Goal: Book appointment/travel/reservation

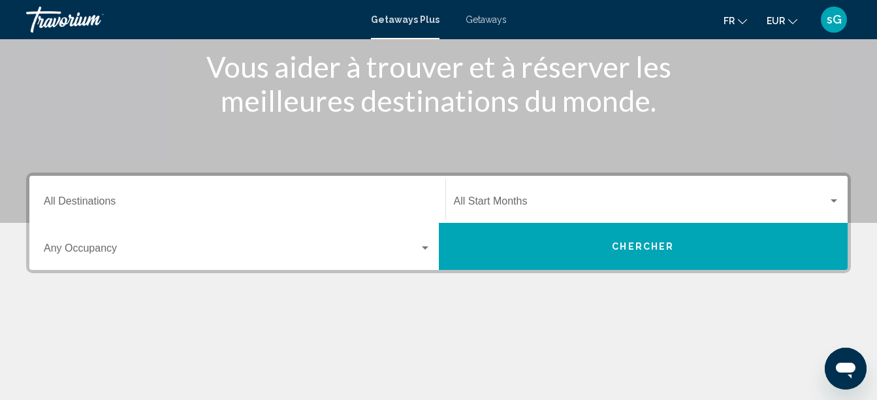
scroll to position [196, 0]
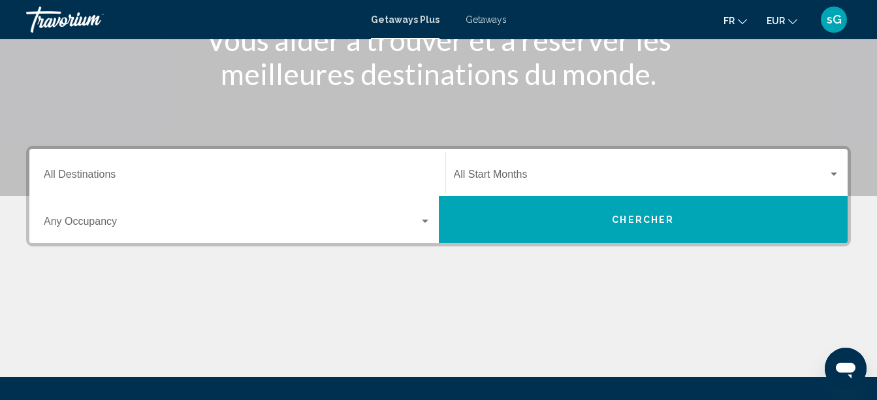
click at [220, 169] on div "Destination All Destinations" at bounding box center [237, 172] width 387 height 41
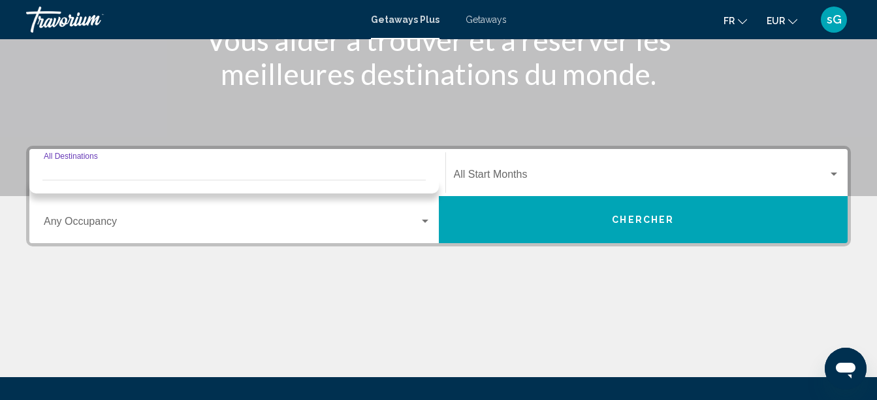
scroll to position [299, 0]
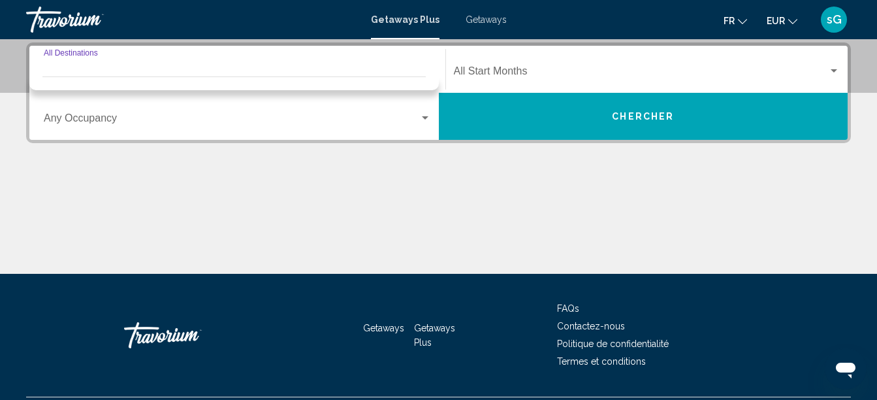
click at [229, 70] on input "Destination All Destinations" at bounding box center [237, 74] width 387 height 12
click at [237, 65] on div "Destination All Destinations" at bounding box center [237, 69] width 387 height 41
click at [231, 71] on input "Destination All Destinations" at bounding box center [237, 74] width 387 height 12
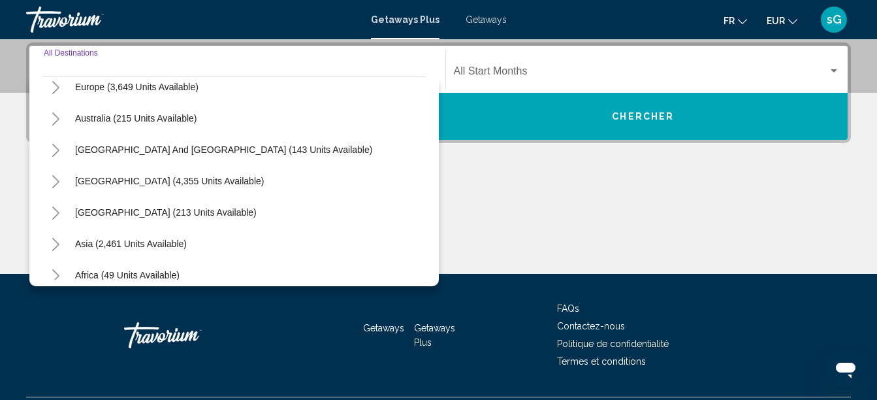
scroll to position [196, 0]
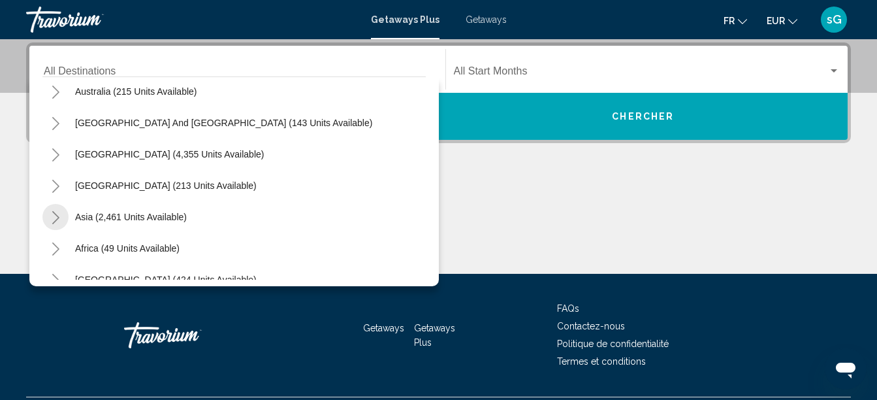
click at [57, 219] on icon "Toggle Asia (2,461 units available)" at bounding box center [55, 217] width 7 height 13
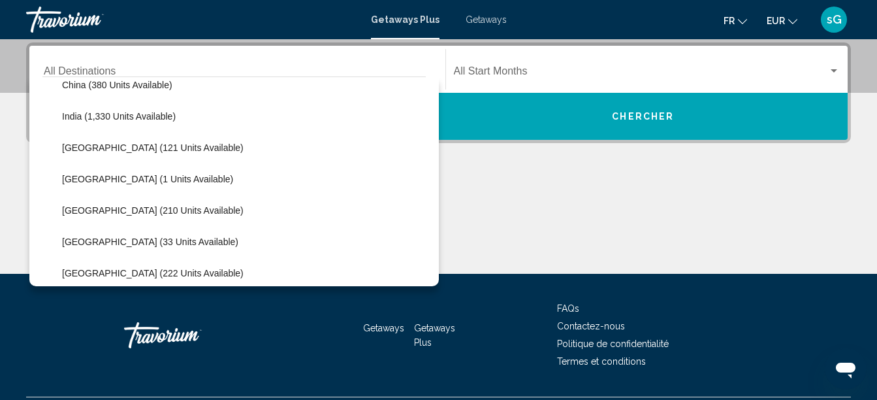
scroll to position [392, 0]
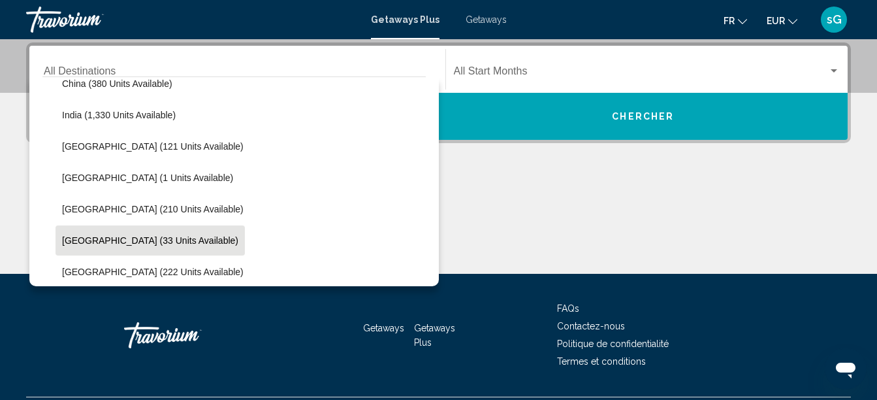
click at [121, 233] on button "[GEOGRAPHIC_DATA] (33 units available)" at bounding box center [150, 240] width 189 height 30
type input "**********"
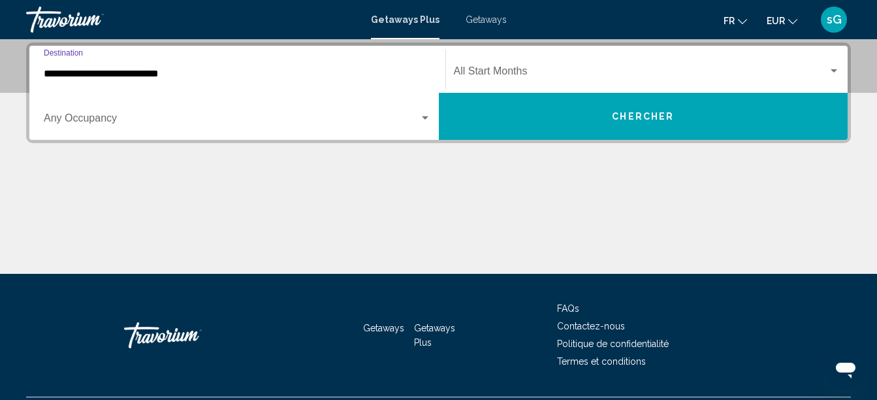
click at [468, 71] on span "Search widget" at bounding box center [641, 74] width 375 height 12
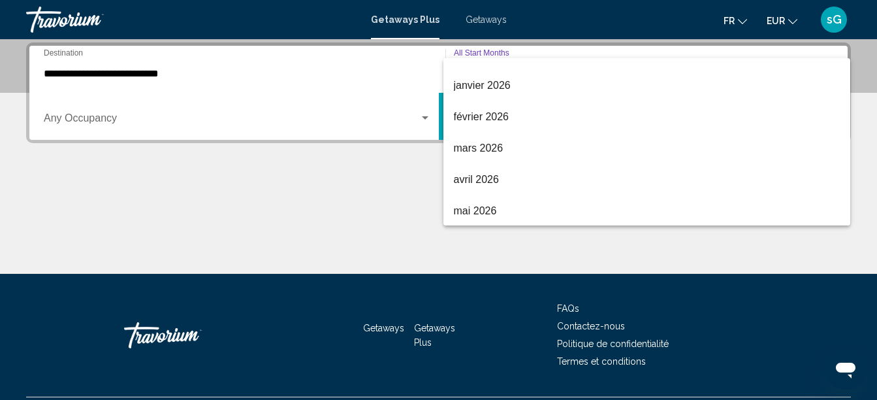
scroll to position [196, 0]
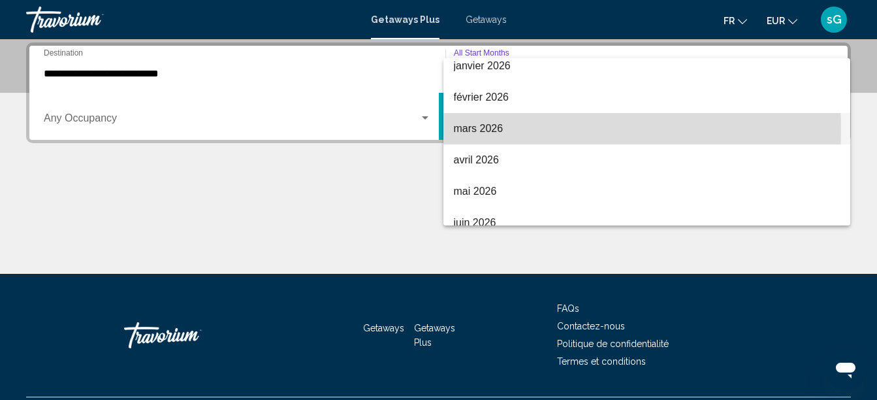
click at [484, 131] on span "mars 2026" at bounding box center [647, 128] width 387 height 31
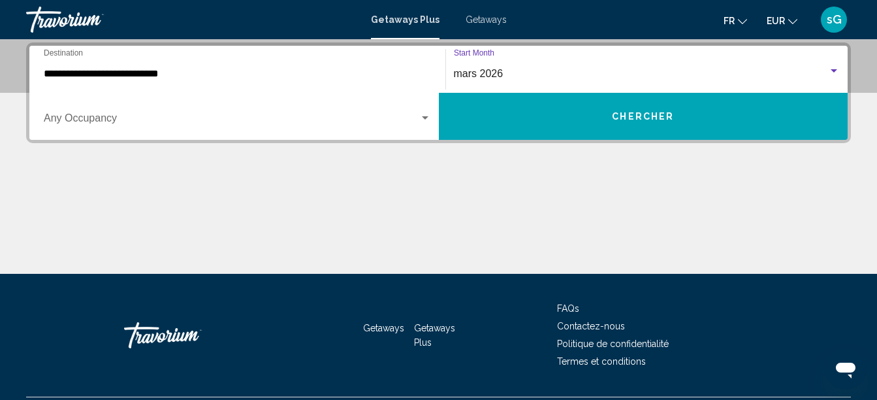
click at [121, 121] on span "Search widget" at bounding box center [232, 121] width 376 height 12
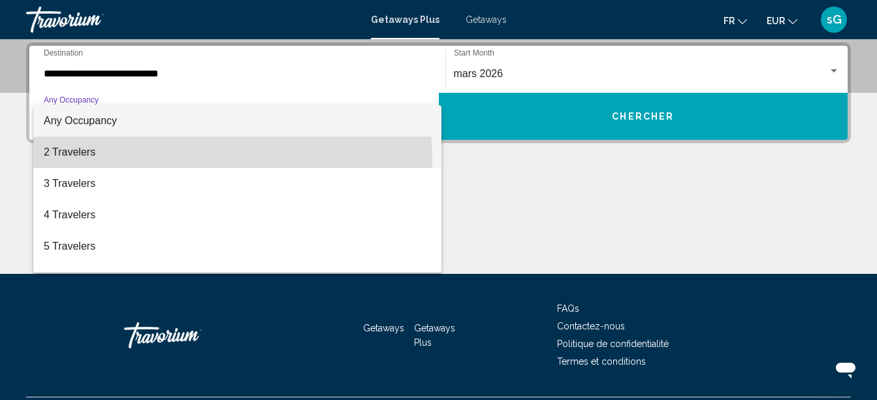
click at [120, 159] on span "2 Travelers" at bounding box center [237, 152] width 387 height 31
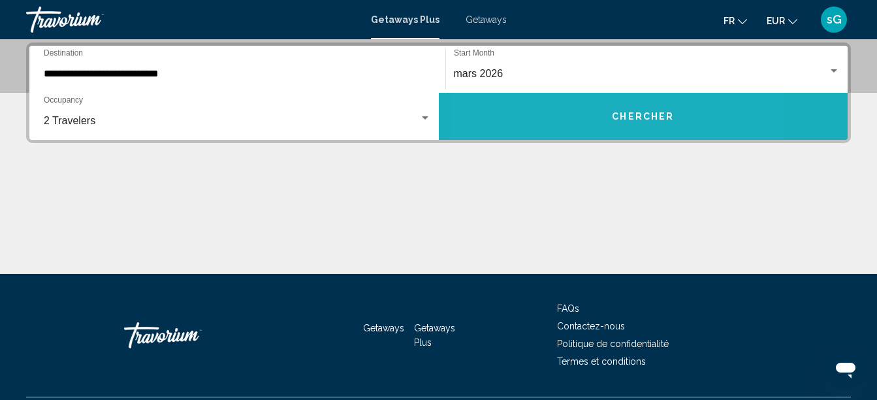
click at [568, 108] on button "Chercher" at bounding box center [644, 116] width 410 height 47
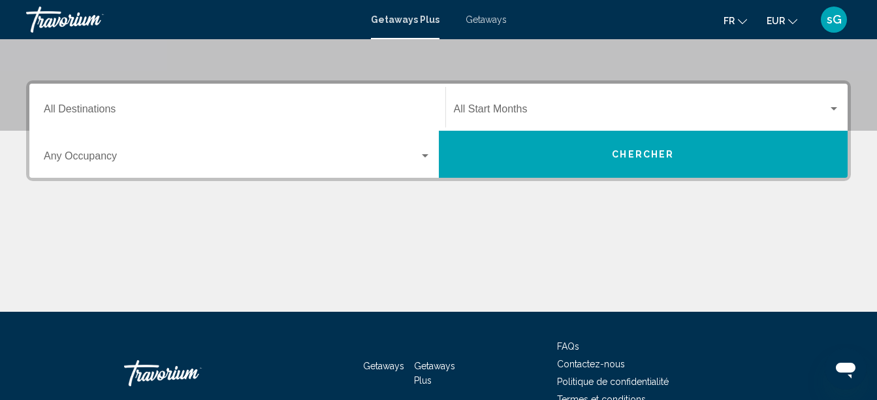
click at [163, 112] on input "Destination All Destinations" at bounding box center [237, 112] width 387 height 12
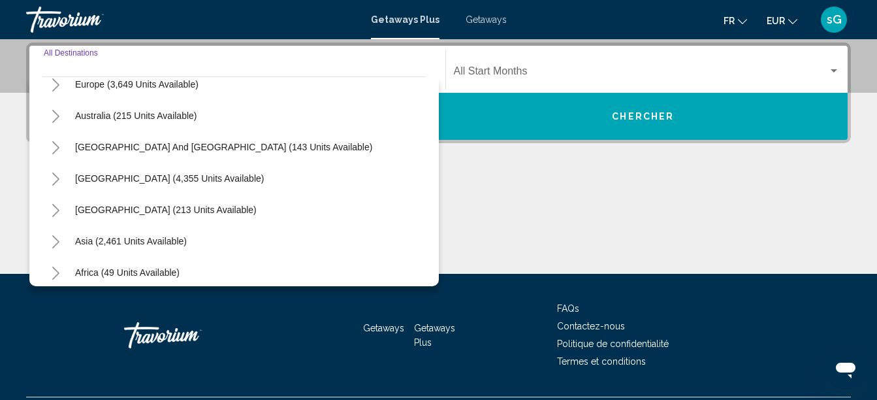
scroll to position [212, 0]
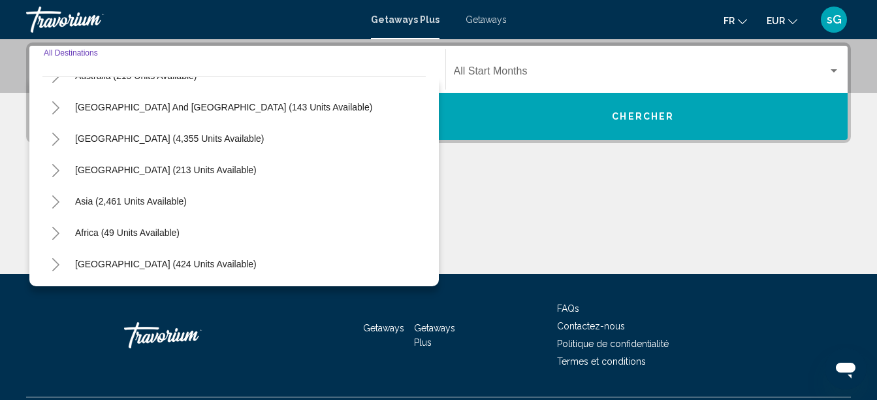
click at [52, 197] on icon "Toggle Asia (2,461 units available)" at bounding box center [56, 201] width 10 height 13
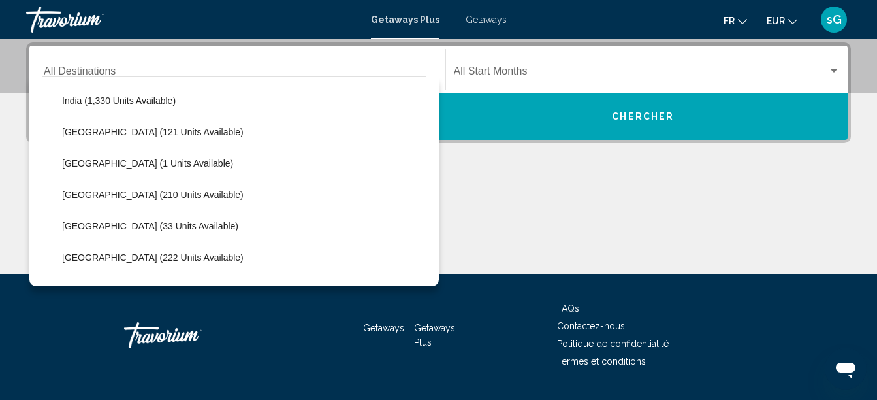
scroll to position [408, 0]
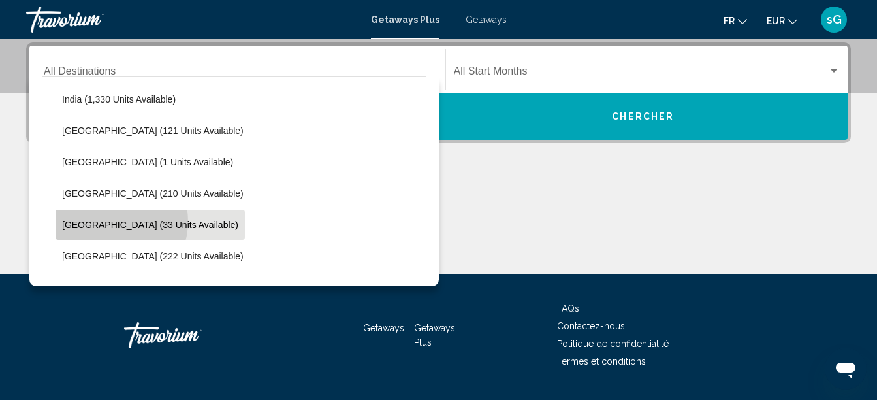
click at [114, 221] on span "[GEOGRAPHIC_DATA] (33 units available)" at bounding box center [150, 224] width 176 height 10
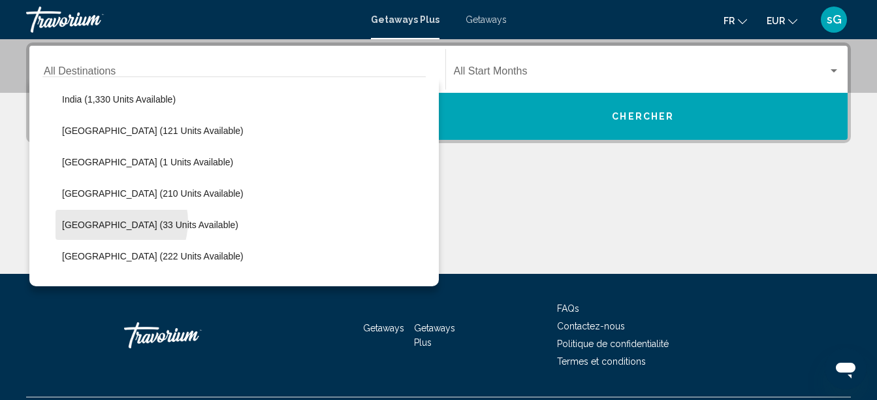
type input "**********"
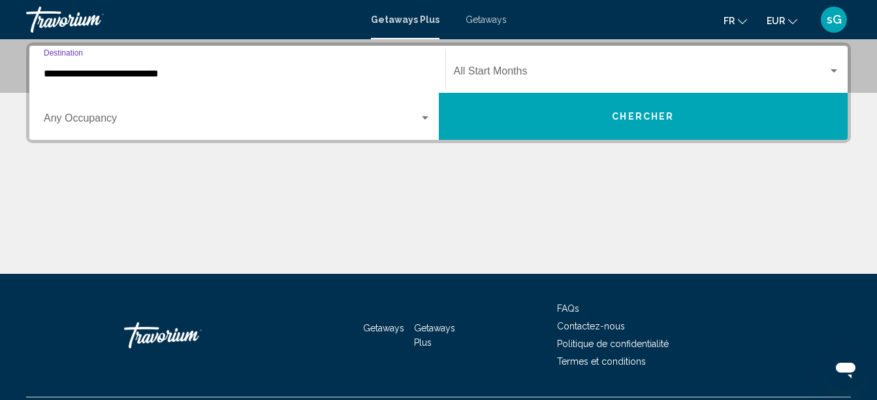
click at [513, 73] on span "Search widget" at bounding box center [641, 74] width 375 height 12
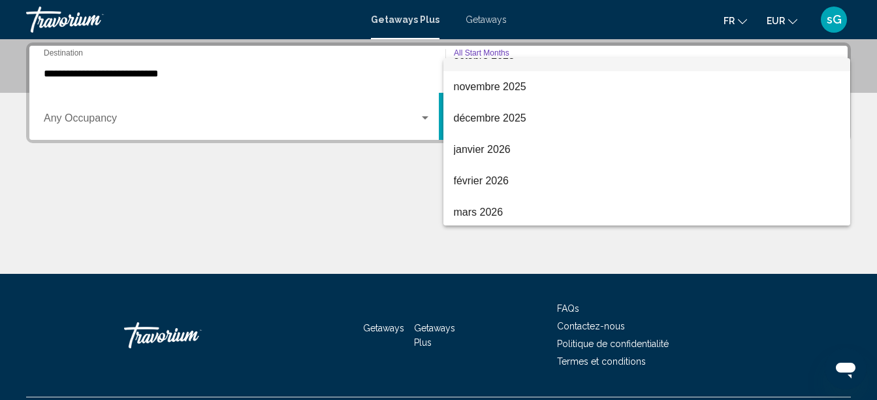
scroll to position [131, 0]
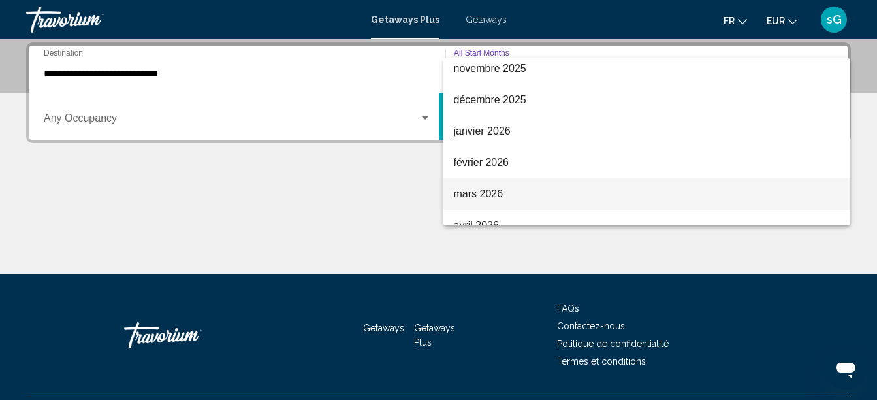
click at [482, 193] on span "mars 2026" at bounding box center [647, 193] width 387 height 31
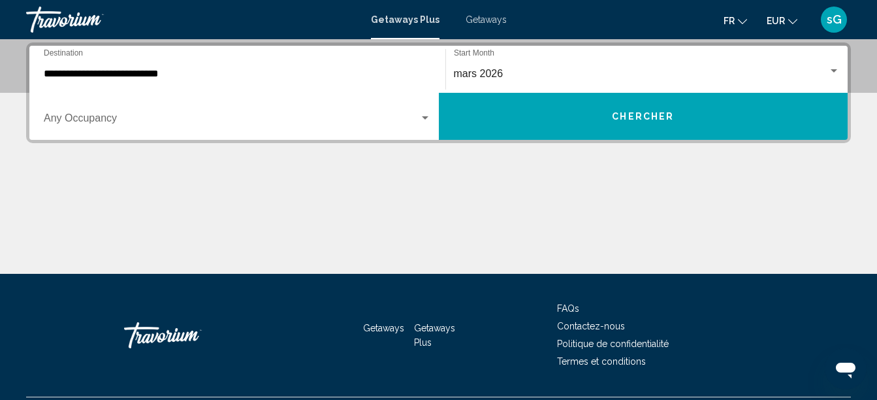
click at [92, 110] on div "Occupancy Any Occupancy" at bounding box center [237, 116] width 387 height 41
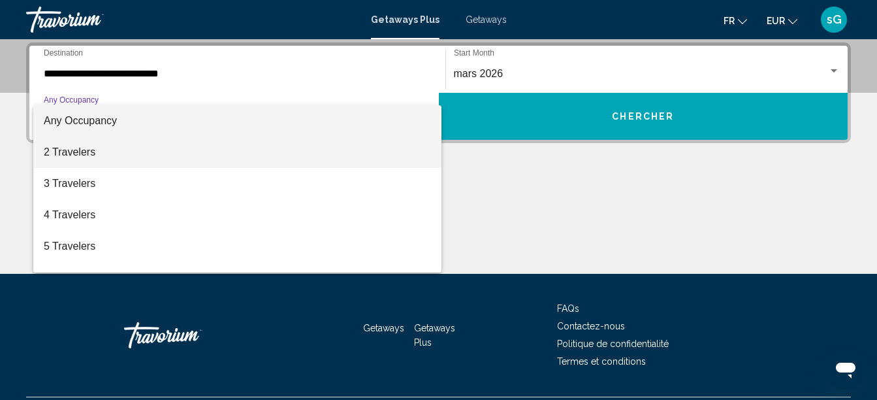
click at [99, 151] on span "2 Travelers" at bounding box center [237, 152] width 387 height 31
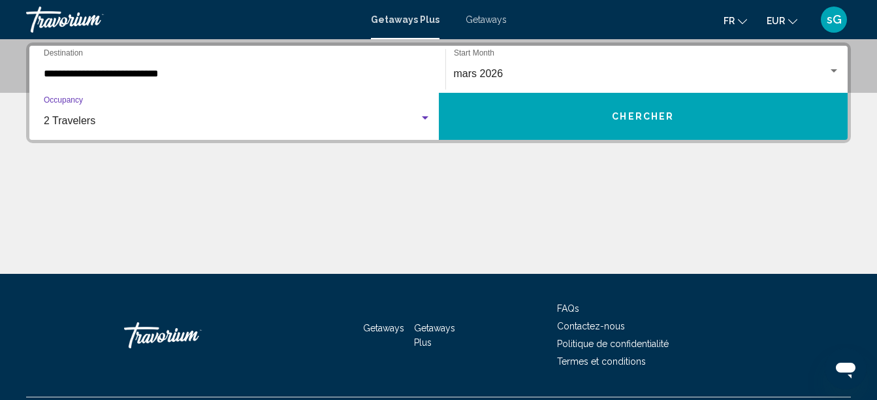
click at [505, 122] on button "Chercher" at bounding box center [644, 116] width 410 height 47
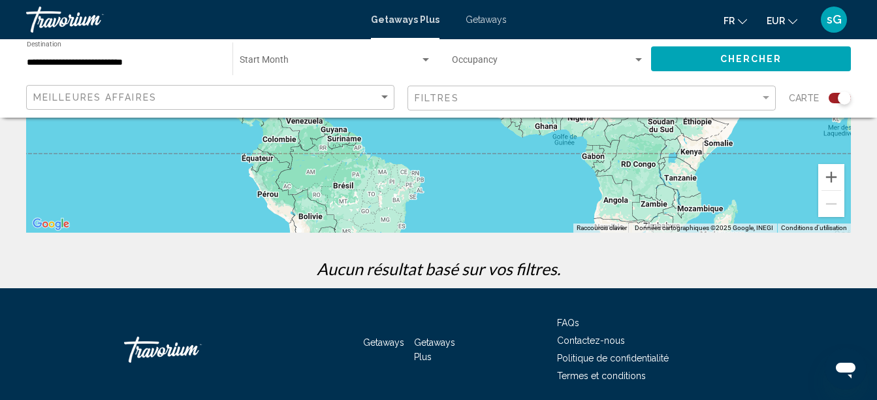
scroll to position [273, 0]
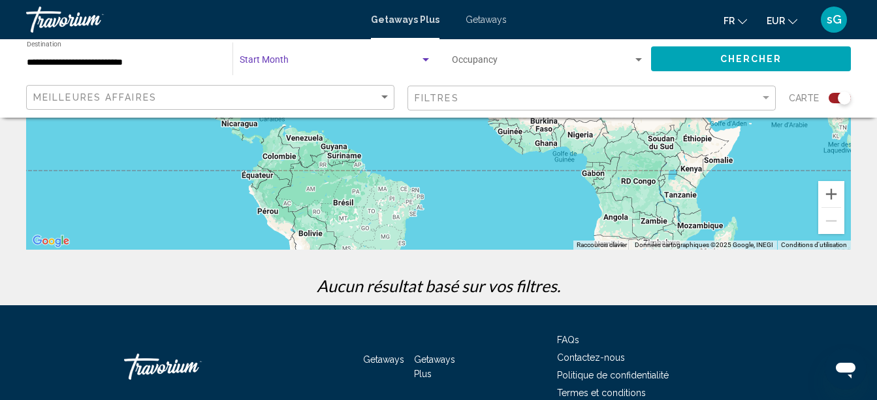
click at [305, 63] on span "Search widget" at bounding box center [330, 62] width 180 height 10
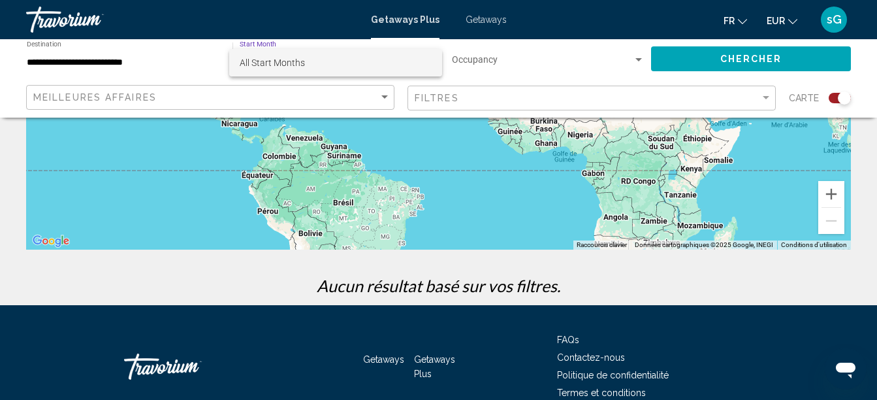
click at [305, 63] on span "All Start Months" at bounding box center [336, 62] width 192 height 27
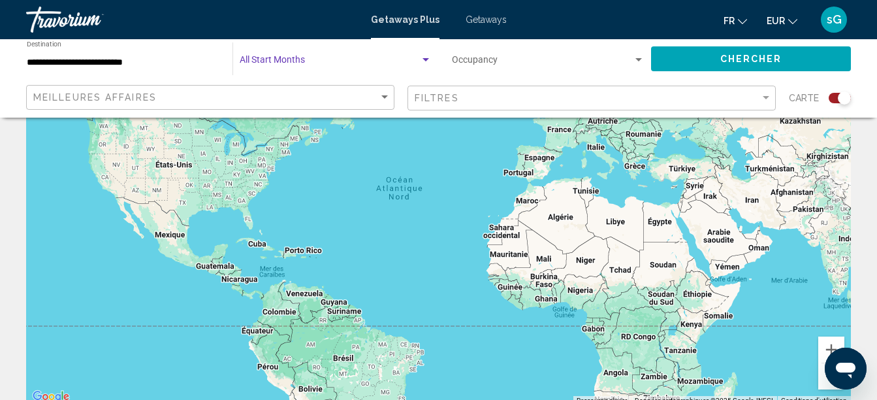
scroll to position [0, 0]
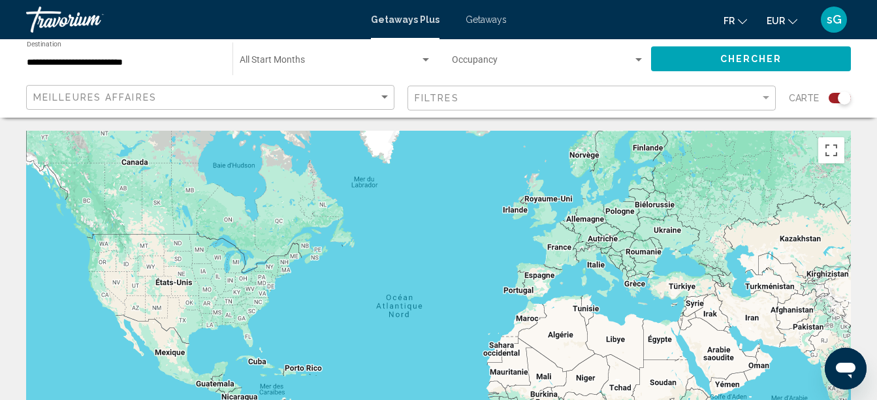
click at [335, 45] on div "Start Month All Start Months" at bounding box center [336, 59] width 192 height 36
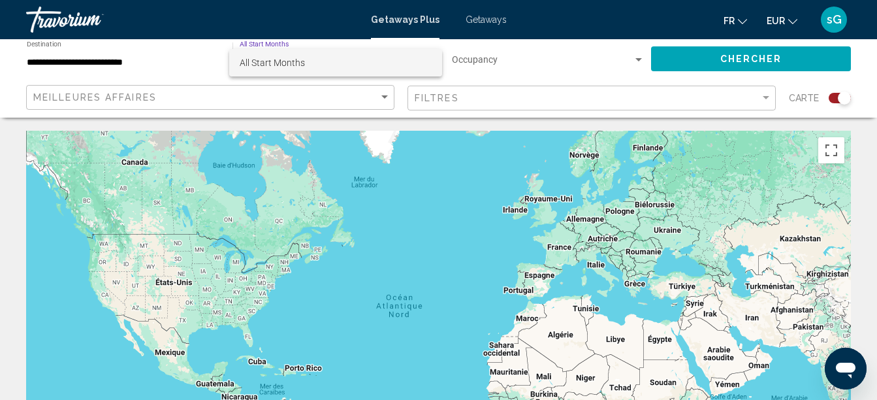
click at [302, 58] on span "All Start Months" at bounding box center [272, 62] width 65 height 10
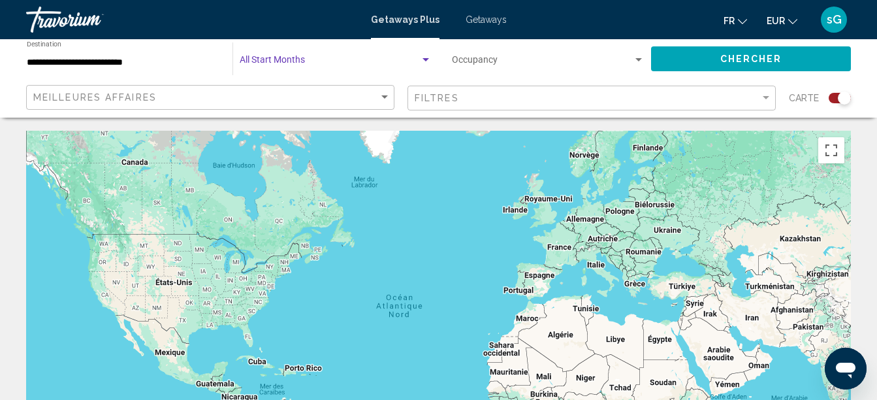
click at [745, 56] on span "Chercher" at bounding box center [751, 59] width 62 height 10
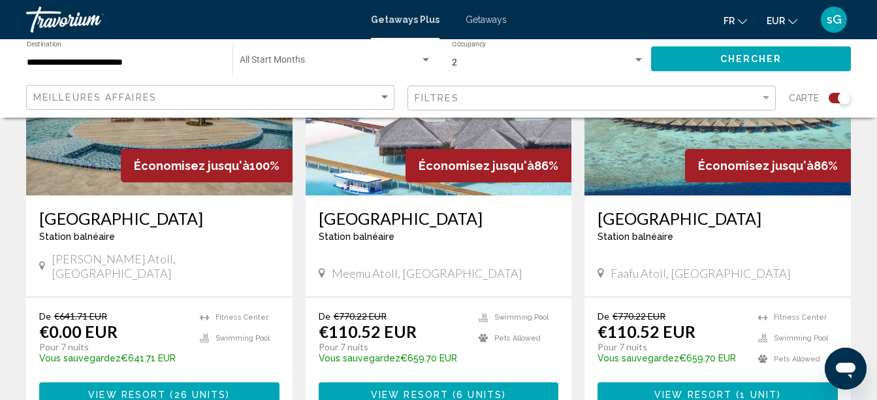
scroll to position [653, 0]
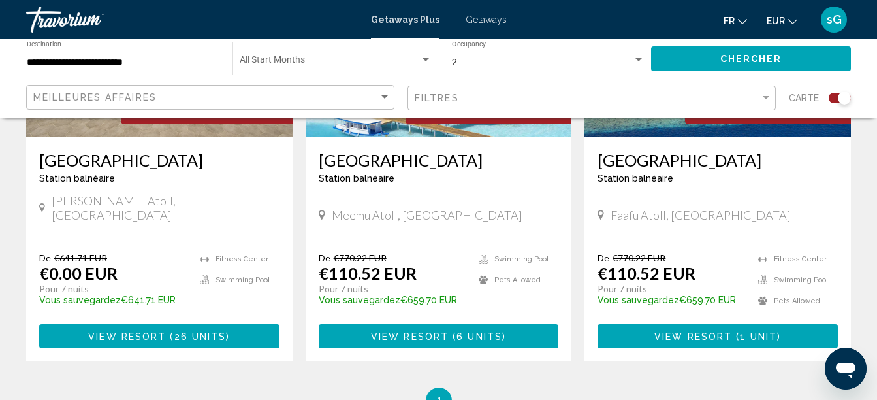
click at [383, 164] on h3 "Medhufushi Island Resort" at bounding box center [439, 160] width 240 height 20
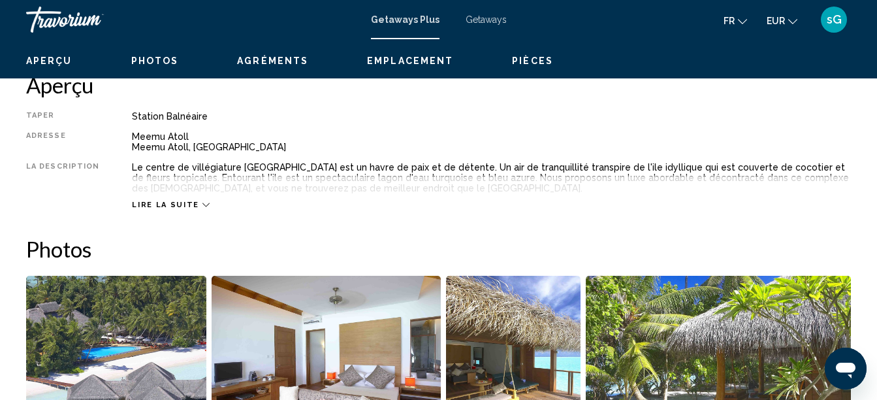
scroll to position [150, 0]
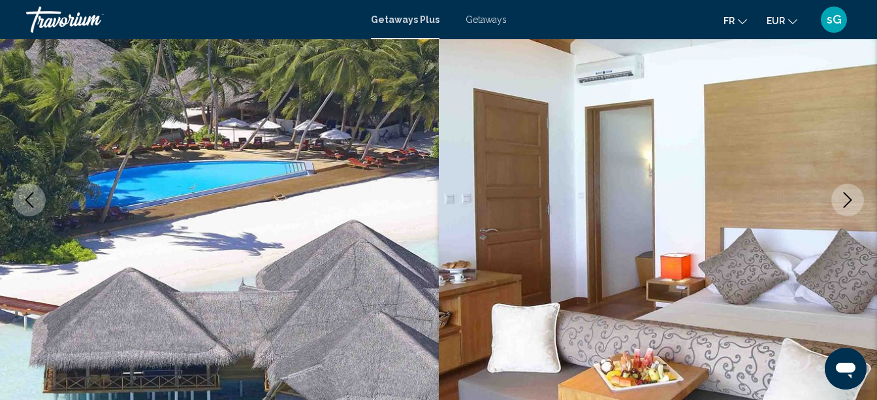
click at [851, 197] on icon "Next image" at bounding box center [848, 200] width 16 height 16
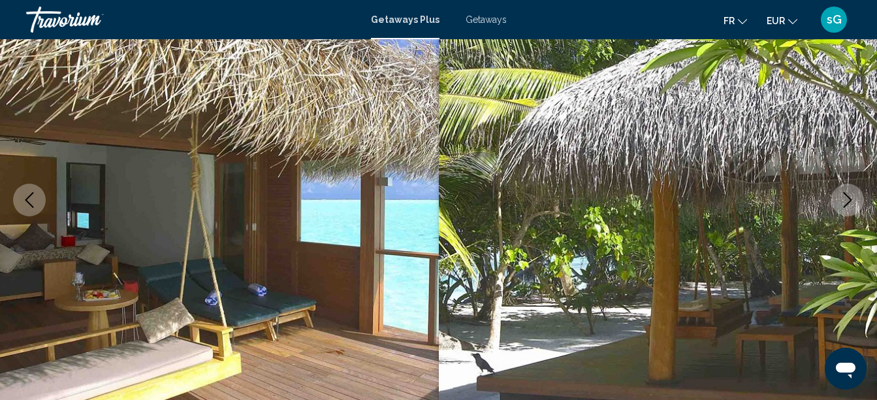
click at [851, 197] on icon "Next image" at bounding box center [848, 200] width 16 height 16
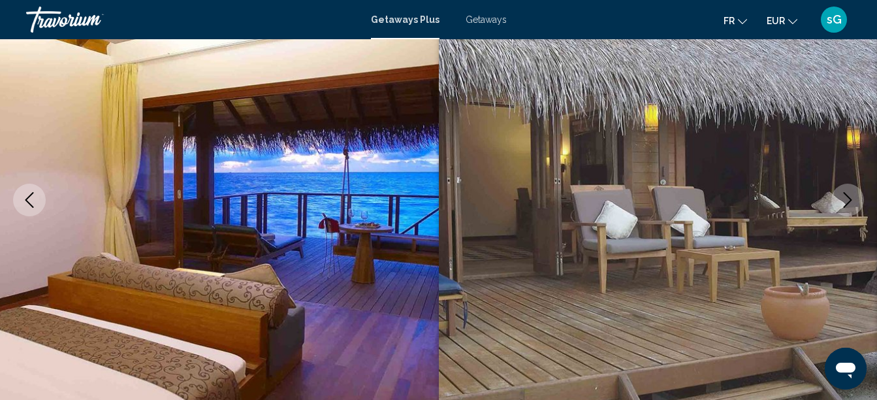
click at [851, 197] on icon "Next image" at bounding box center [848, 200] width 16 height 16
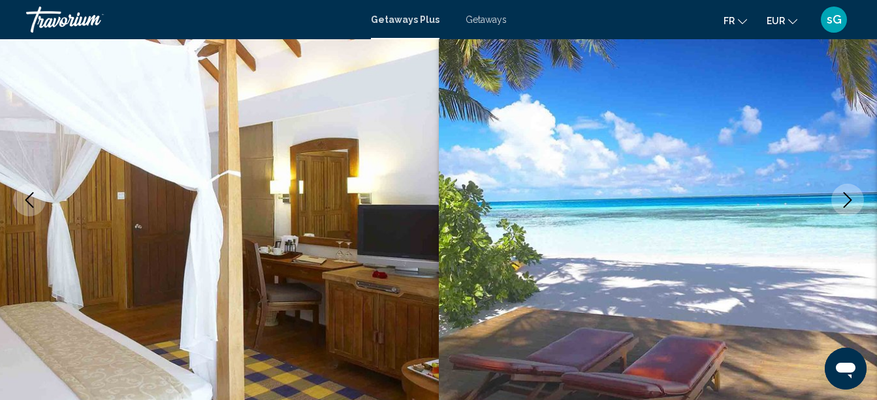
click at [851, 197] on icon "Next image" at bounding box center [848, 200] width 16 height 16
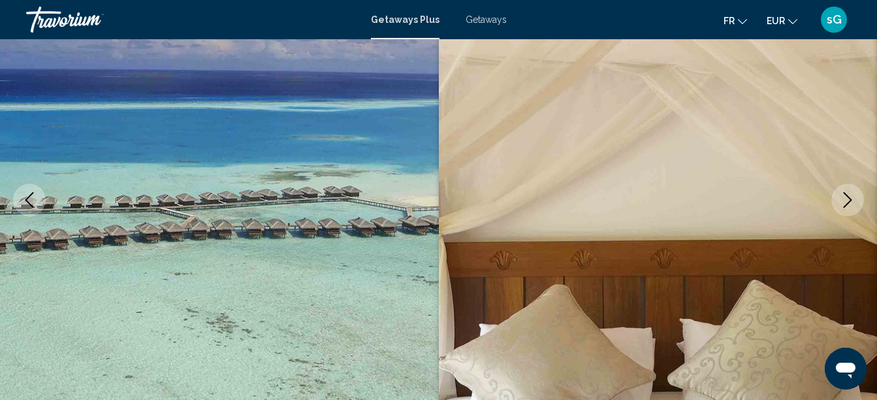
click at [851, 196] on icon "Next image" at bounding box center [848, 200] width 16 height 16
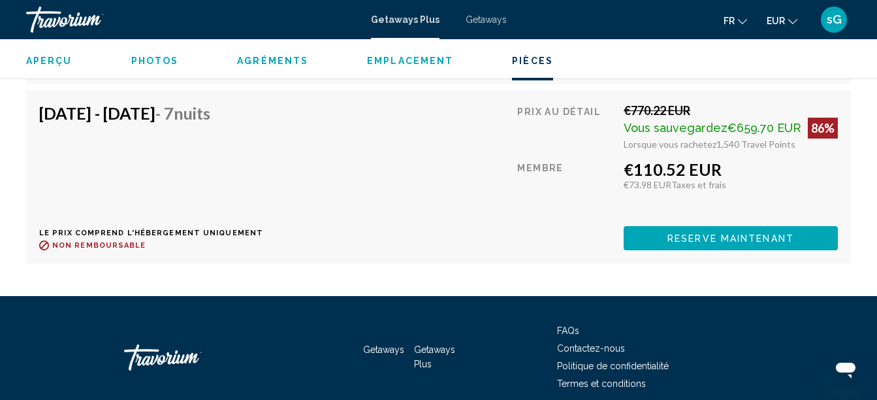
scroll to position [3663, 0]
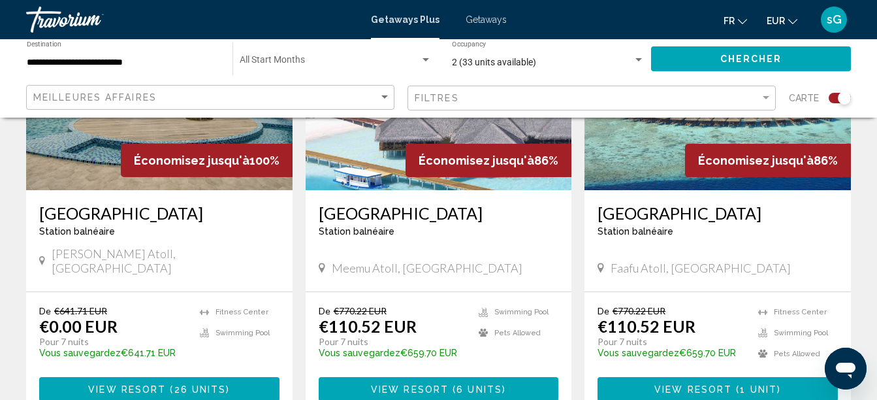
scroll to position [588, 0]
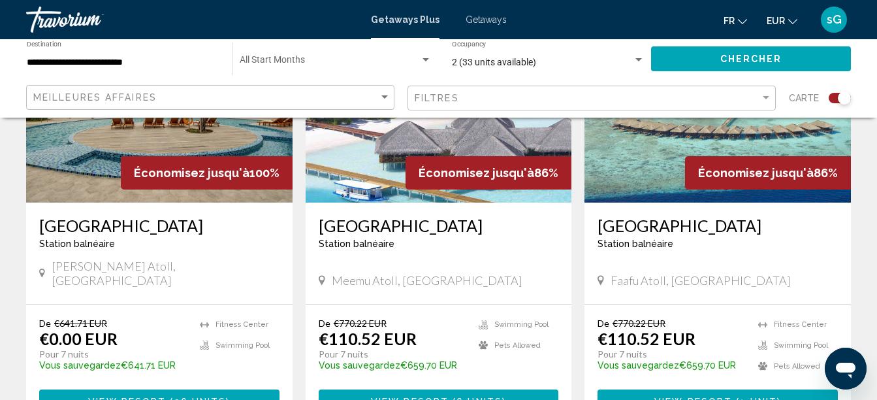
click at [135, 224] on h3 "Hondaafushi Island Resort" at bounding box center [159, 226] width 240 height 20
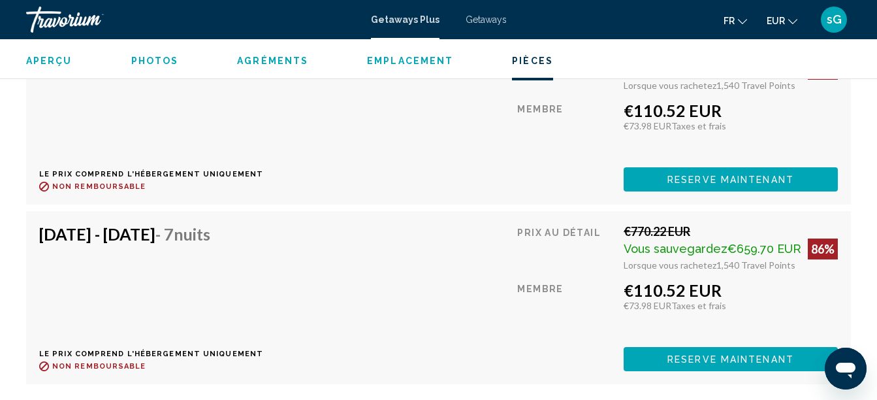
scroll to position [4987, 0]
